Goal: Information Seeking & Learning: Find specific page/section

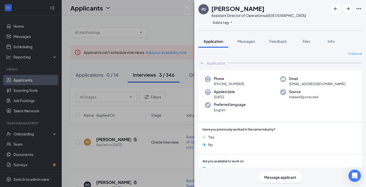
click at [171, 32] on div "[PERSON_NAME] Meisa [PERSON_NAME] Assistant Director of Operations at [GEOGRAPH…" at bounding box center [183, 93] width 366 height 187
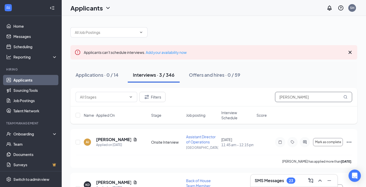
click at [290, 97] on input "[PERSON_NAME]" at bounding box center [313, 97] width 77 height 10
drag, startPoint x: 295, startPoint y: 97, endPoint x: 269, endPoint y: 97, distance: 25.9
click at [269, 97] on div "Filters [PERSON_NAME]" at bounding box center [214, 97] width 276 height 10
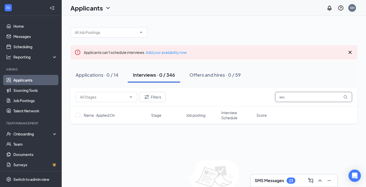
type input "w"
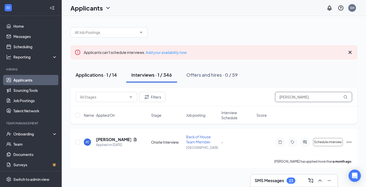
type input "[PERSON_NAME]"
click at [103, 74] on div "Applications · 1 / 14" at bounding box center [96, 75] width 41 height 6
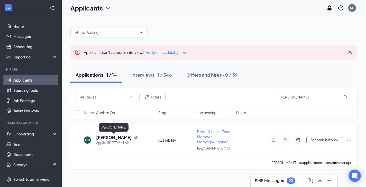
click at [116, 135] on h5 "[PERSON_NAME]" at bounding box center [114, 138] width 36 height 6
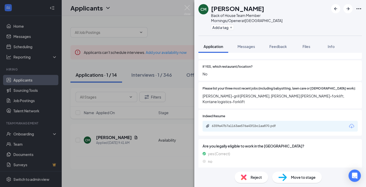
scroll to position [165, 0]
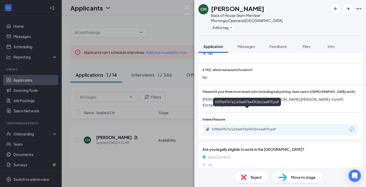
click at [241, 127] on div "6359a47b7a1163ae576a43f1bc1aa870.pdf" at bounding box center [248, 129] width 72 height 4
click at [188, 7] on img at bounding box center [187, 10] width 6 height 10
